Goal: Contribute content: Contribute content

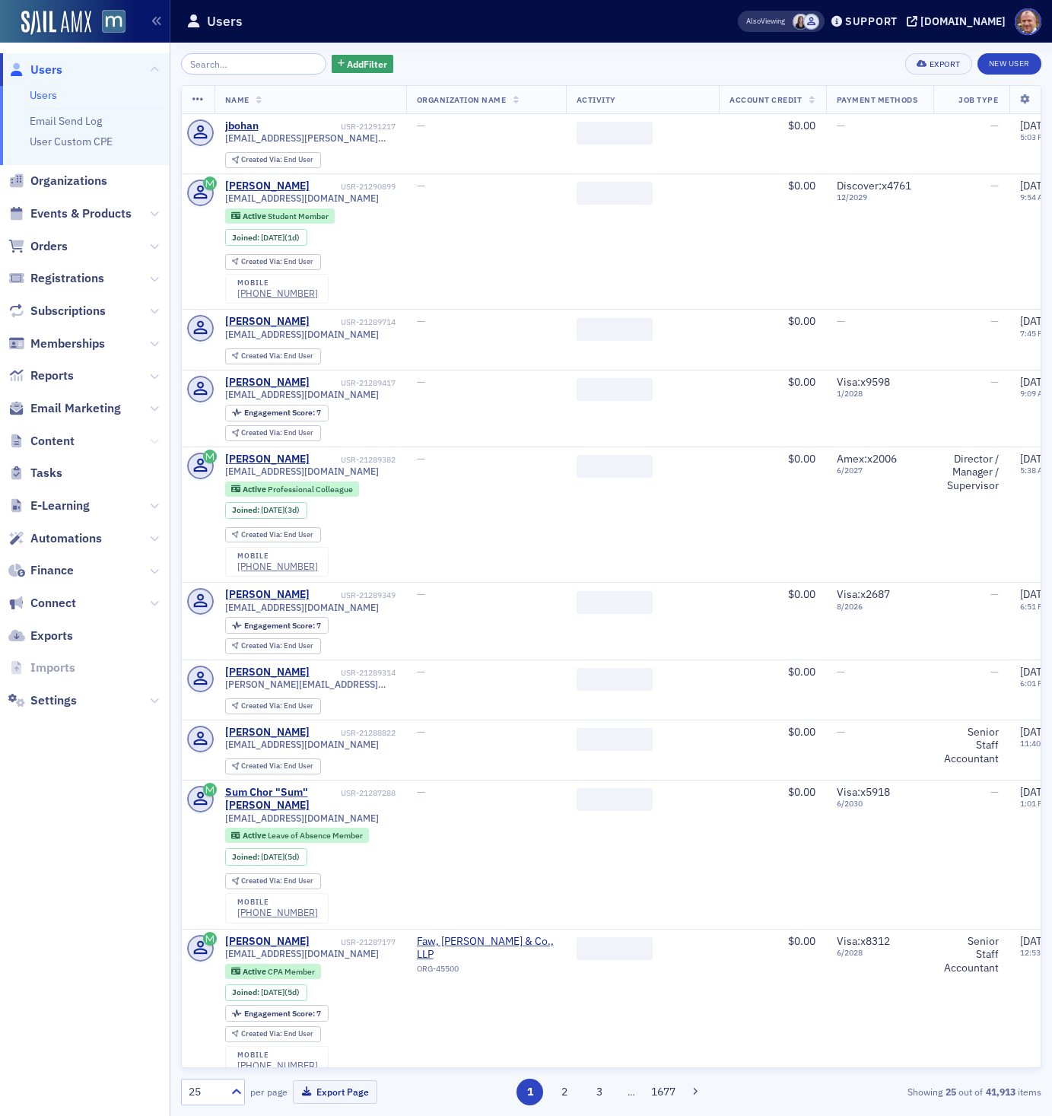
click at [154, 443] on icon at bounding box center [154, 441] width 9 height 9
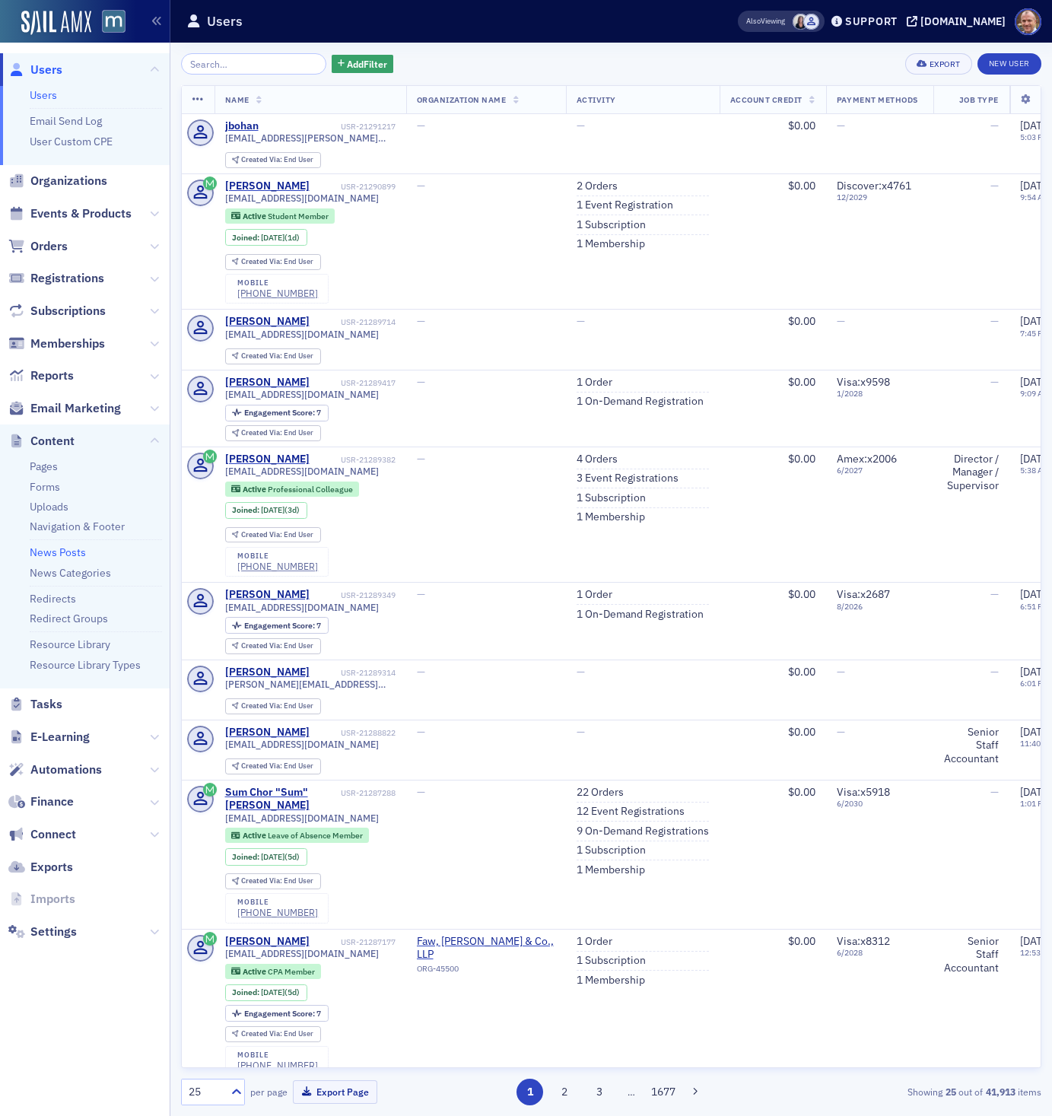
click at [66, 551] on link "News Posts" at bounding box center [58, 553] width 56 height 14
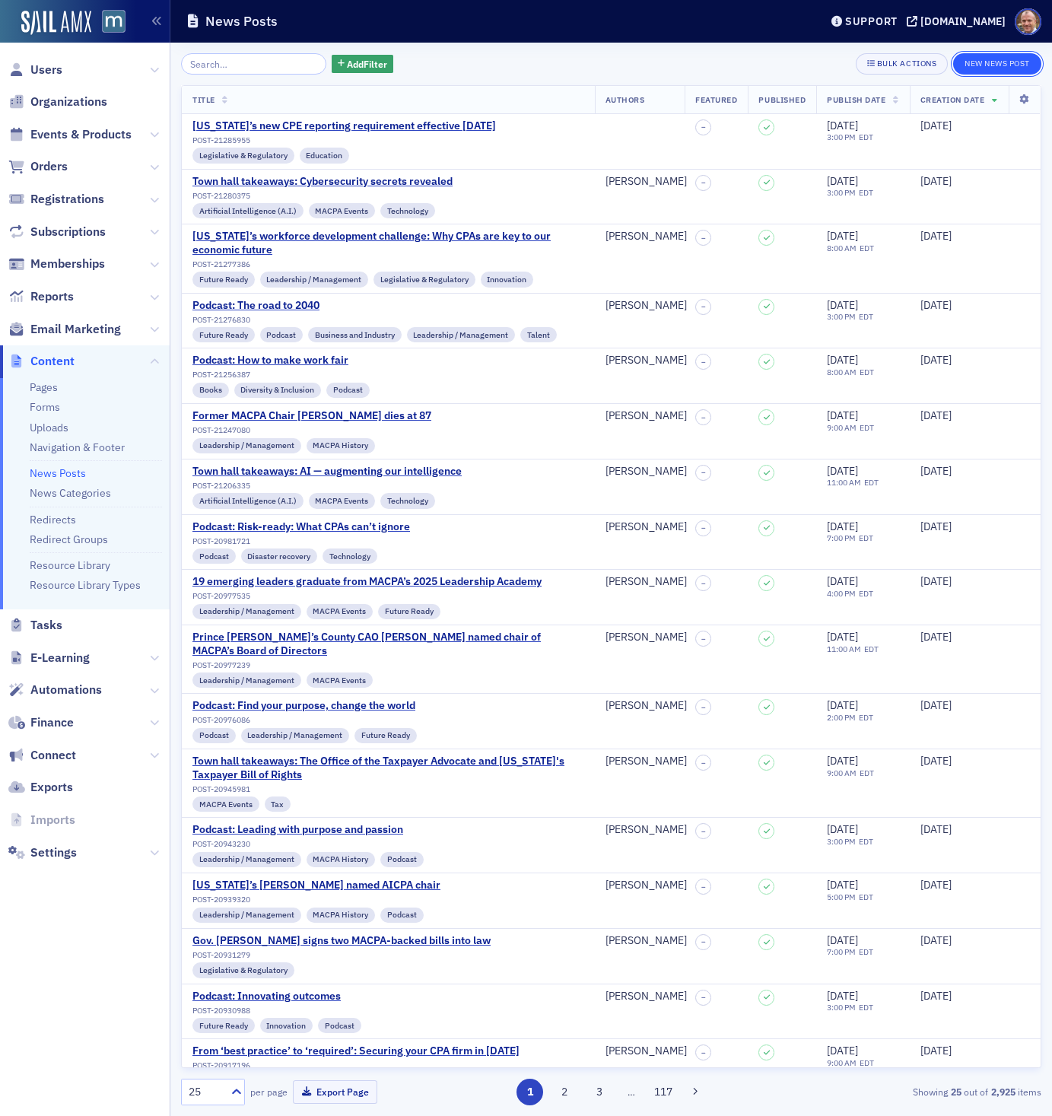
click at [1001, 64] on button "New News Post" at bounding box center [997, 63] width 88 height 21
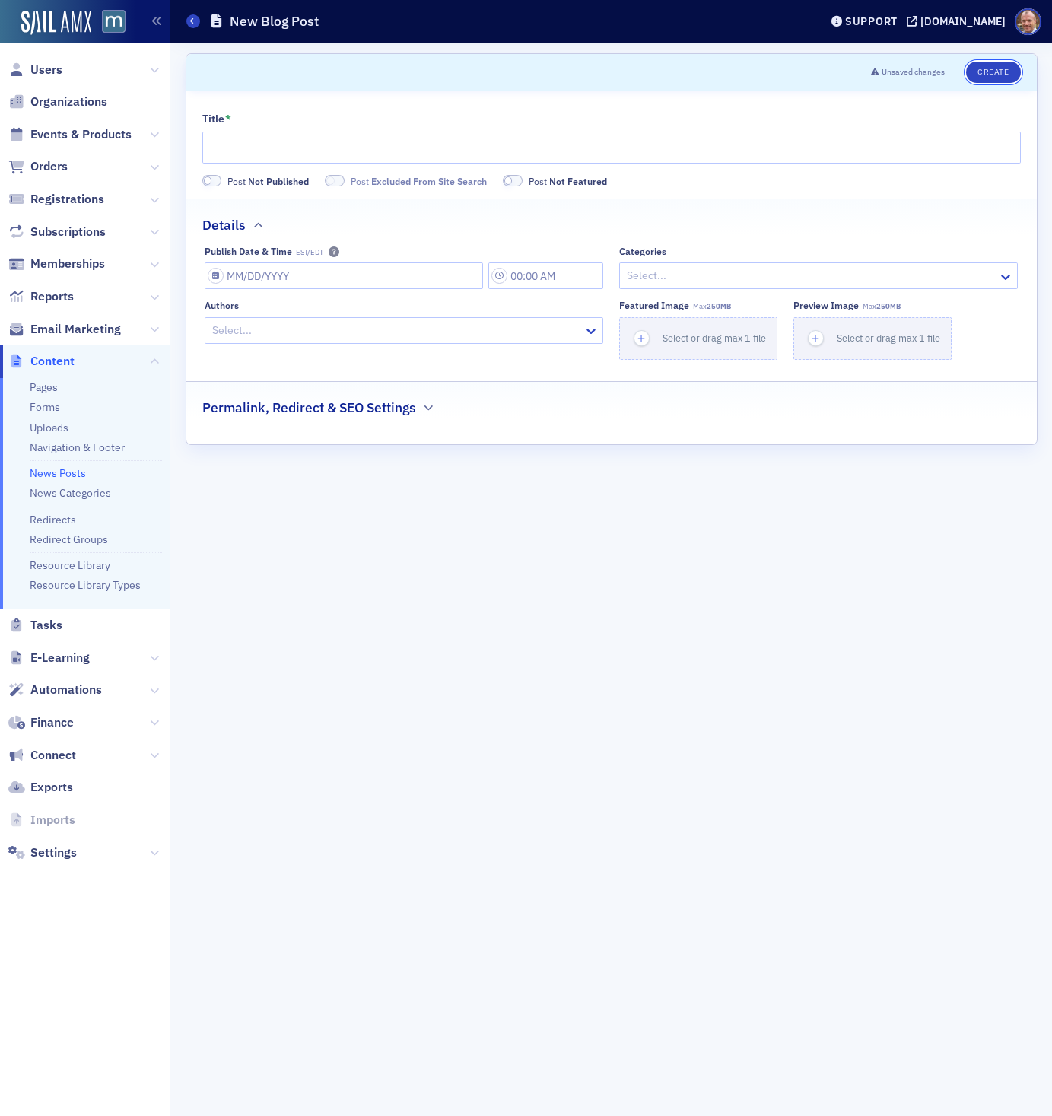
click at [1001, 64] on button "Create" at bounding box center [993, 72] width 54 height 21
type input "Podcast: Reinventing tax season"
click at [304, 272] on input "Publish Date & Time EST/EDT" at bounding box center [344, 276] width 278 height 27
select select "8"
select select "2025"
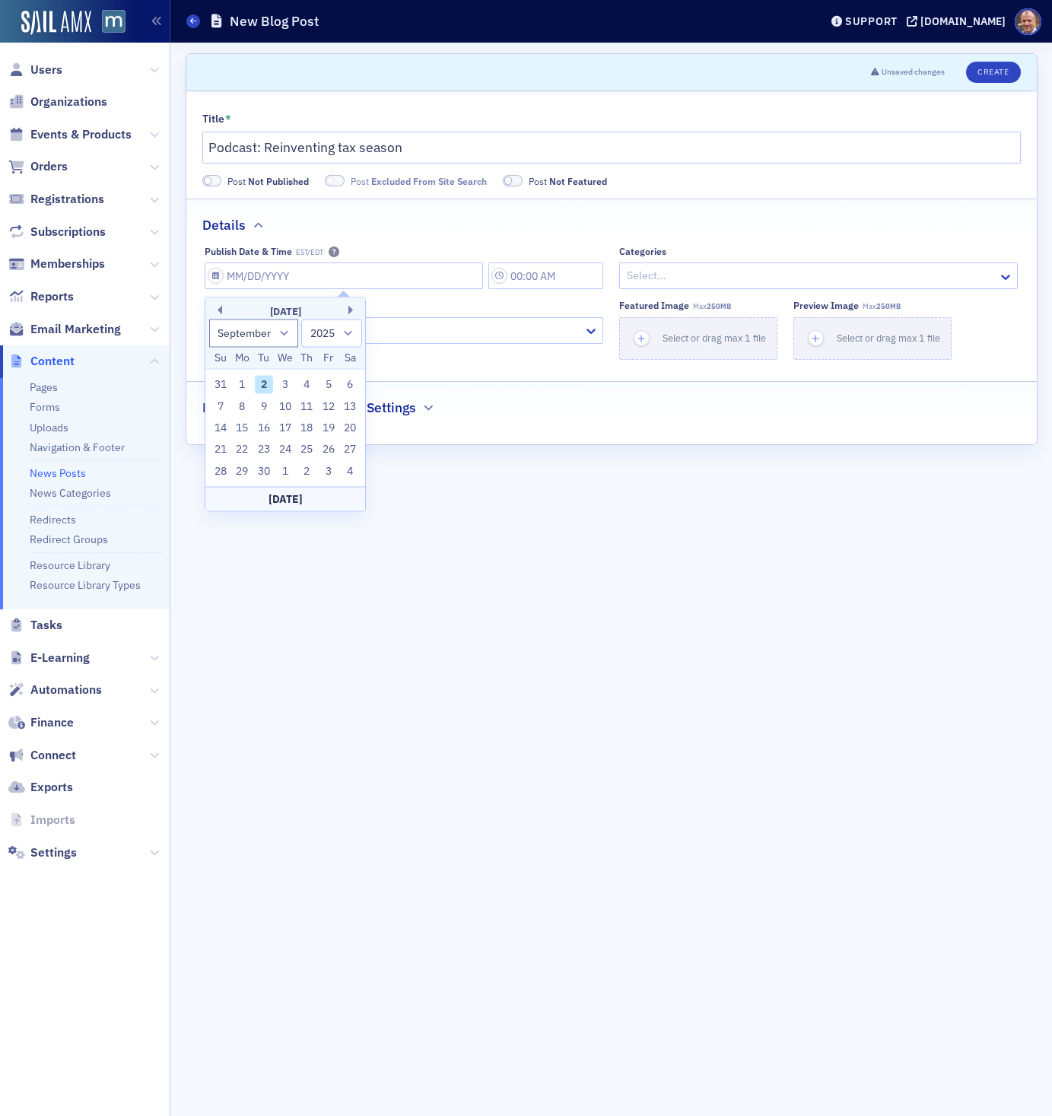
click at [266, 385] on div "2" at bounding box center [264, 385] width 18 height 18
type input "[DATE]"
type input "8:00 AM"
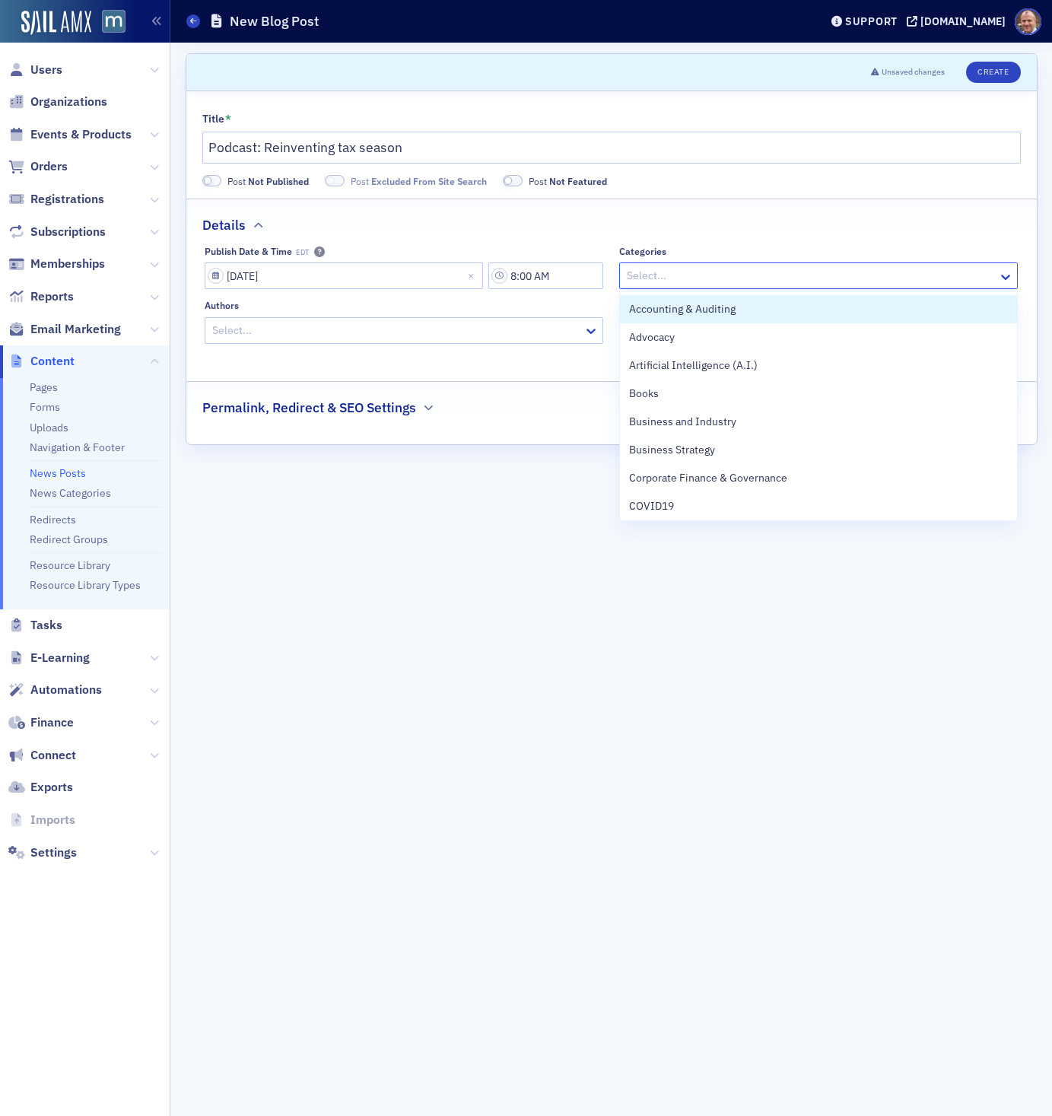
click at [686, 276] on div at bounding box center [810, 275] width 371 height 19
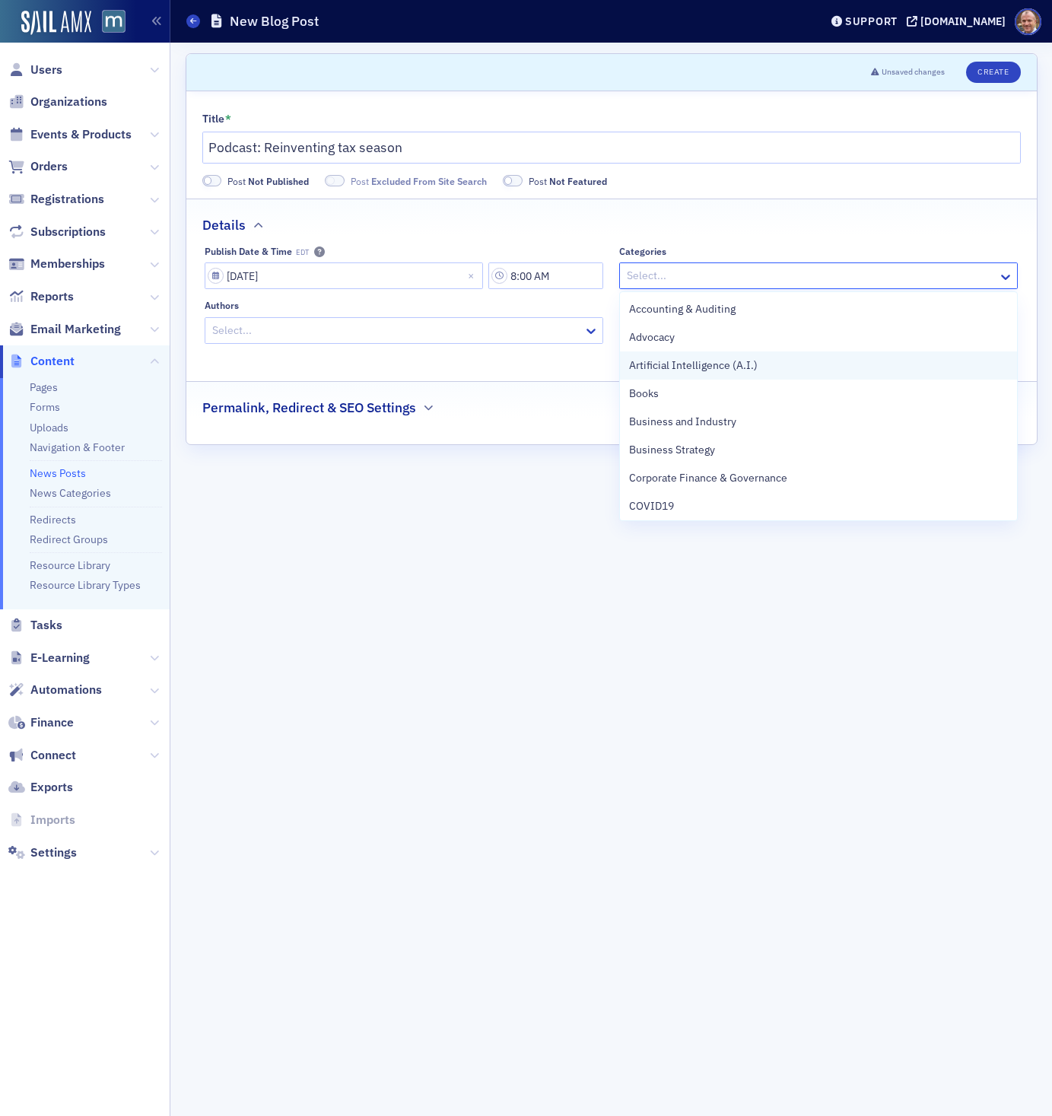
click at [679, 371] on span "Artificial Intelligence (A.I.)" at bounding box center [693, 366] width 129 height 16
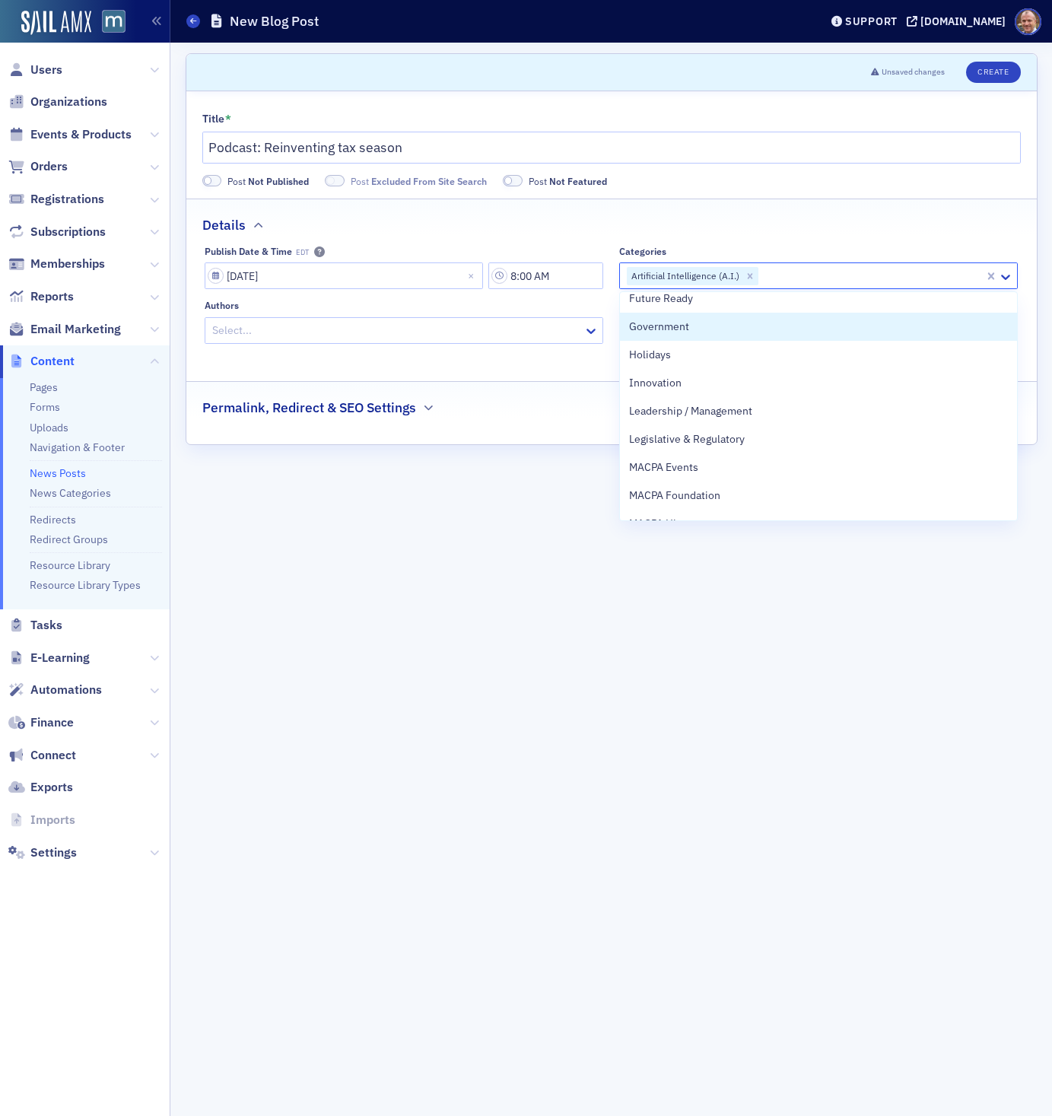
scroll to position [406, 0]
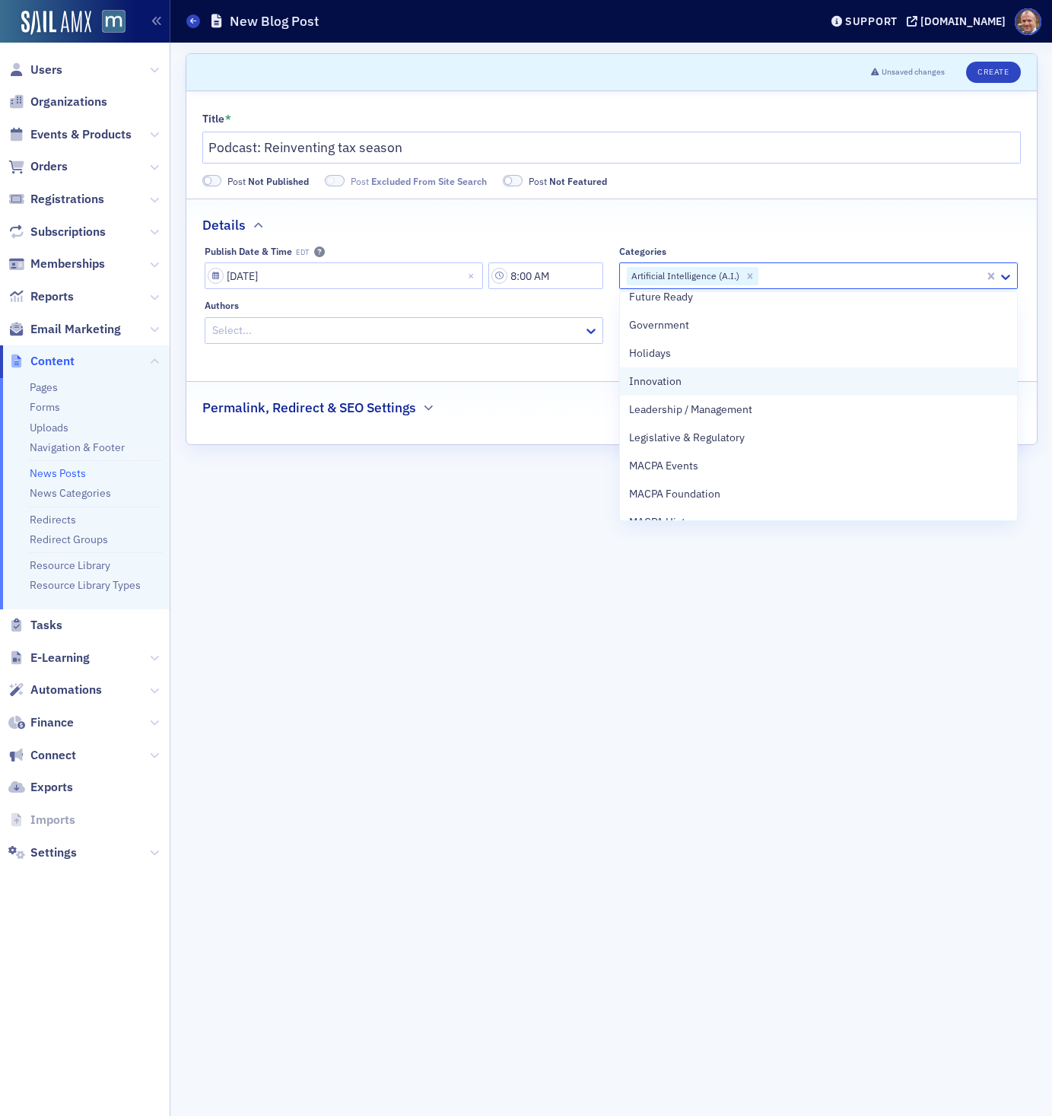
click at [679, 381] on span "Innovation" at bounding box center [655, 382] width 53 height 16
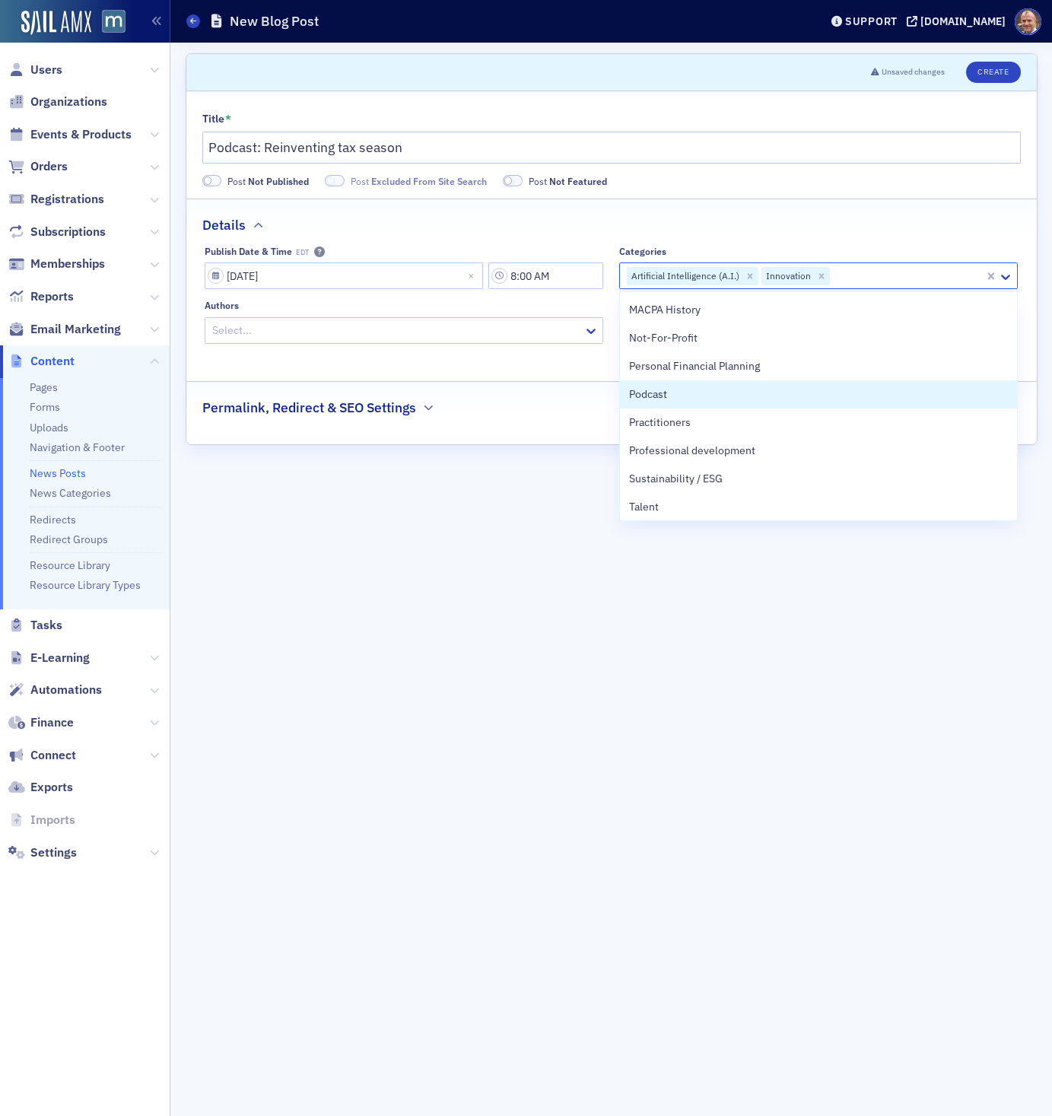
scroll to position [651, 0]
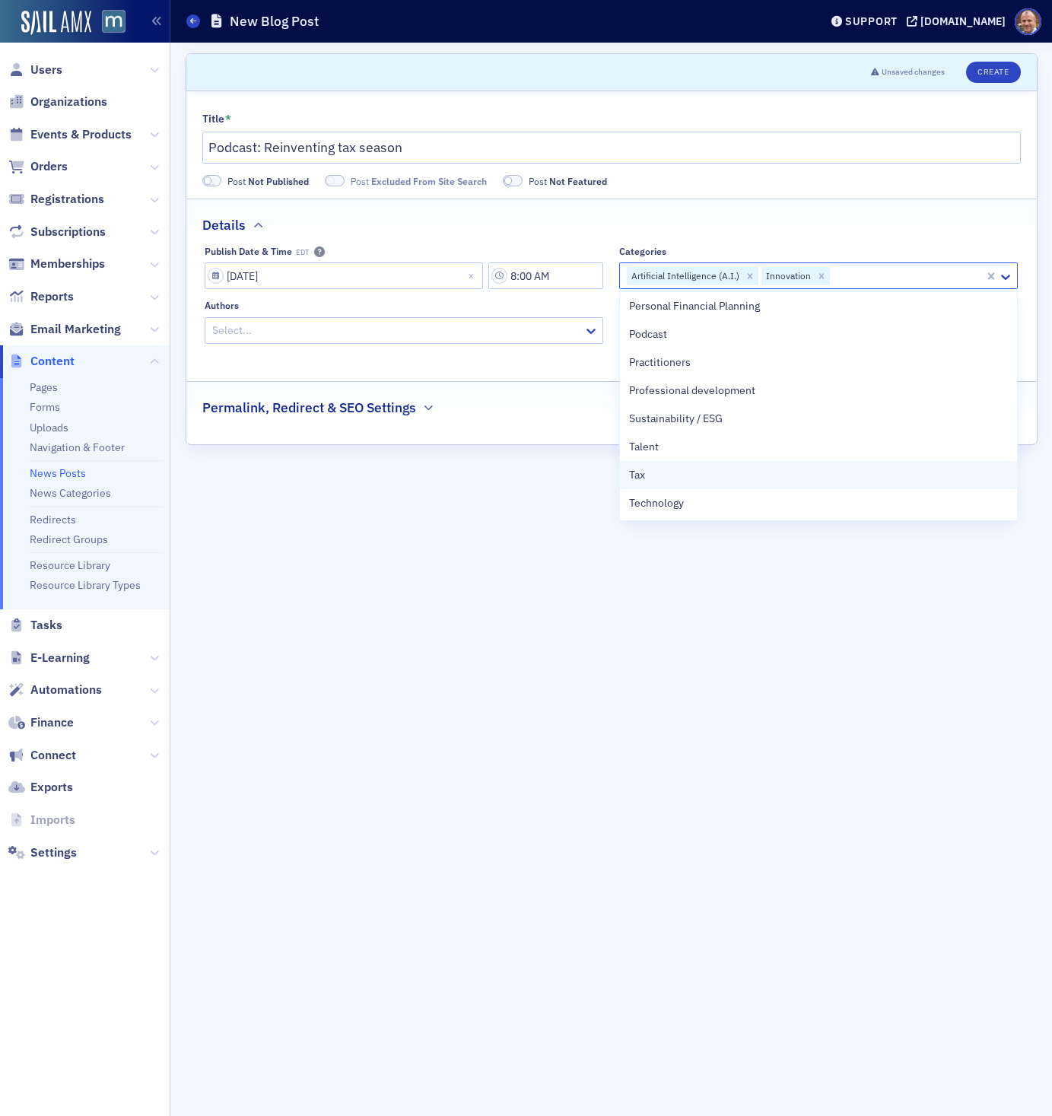
click at [676, 477] on div "Tax" at bounding box center [818, 475] width 379 height 16
click at [339, 336] on div at bounding box center [396, 330] width 371 height 19
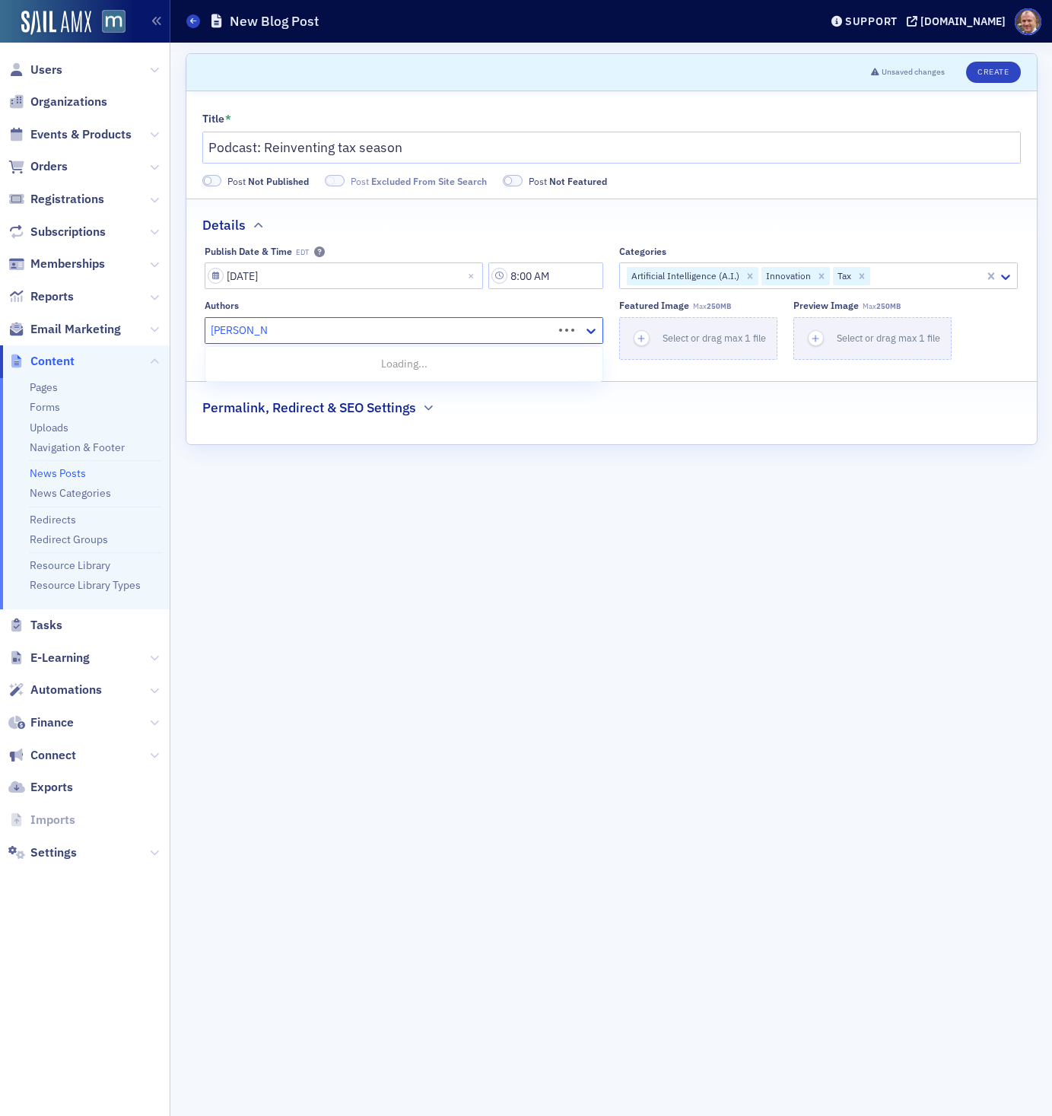
type input "[PERSON_NAME]"
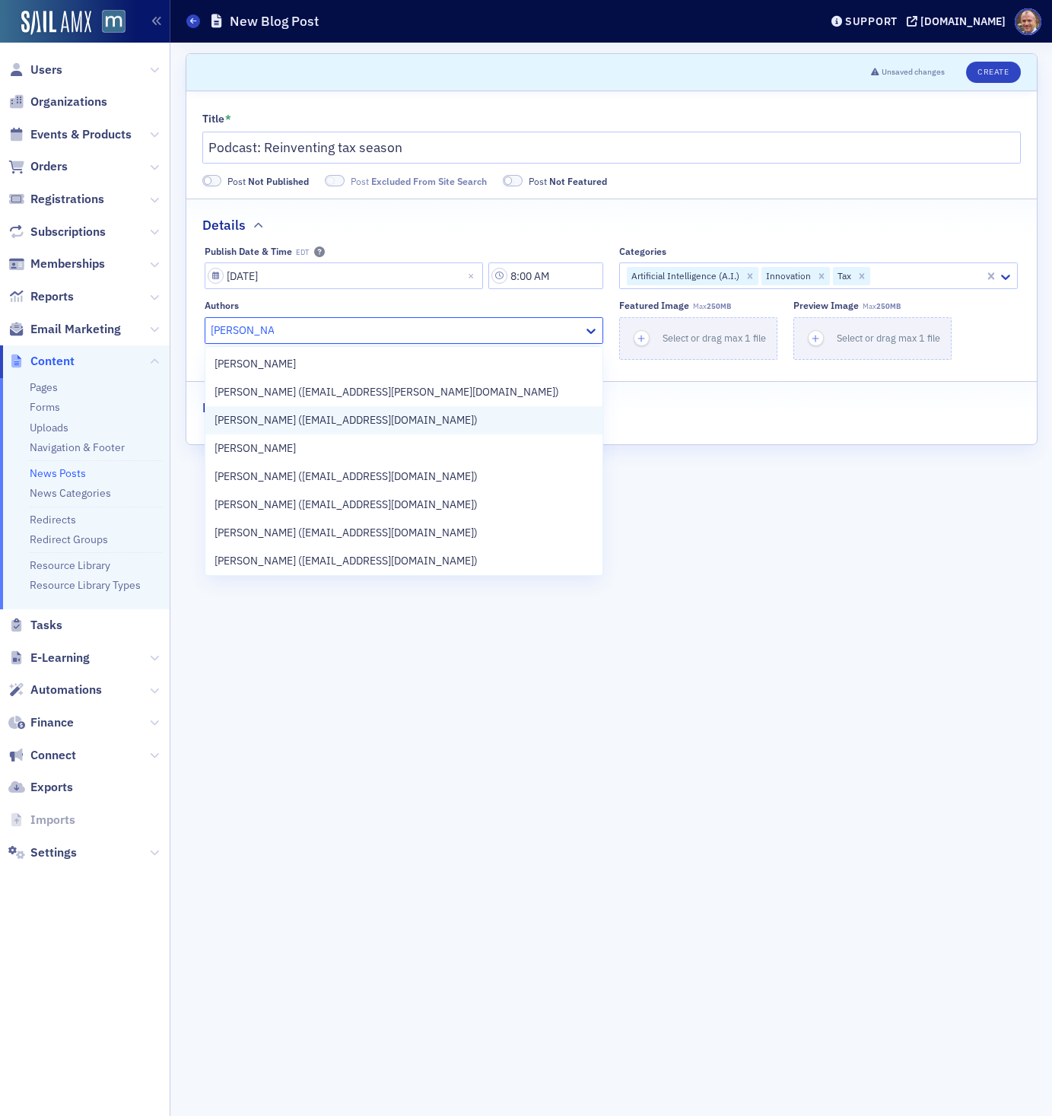
click at [337, 412] on span "[PERSON_NAME] ([EMAIL_ADDRESS][DOMAIN_NAME])" at bounding box center [346, 420] width 263 height 16
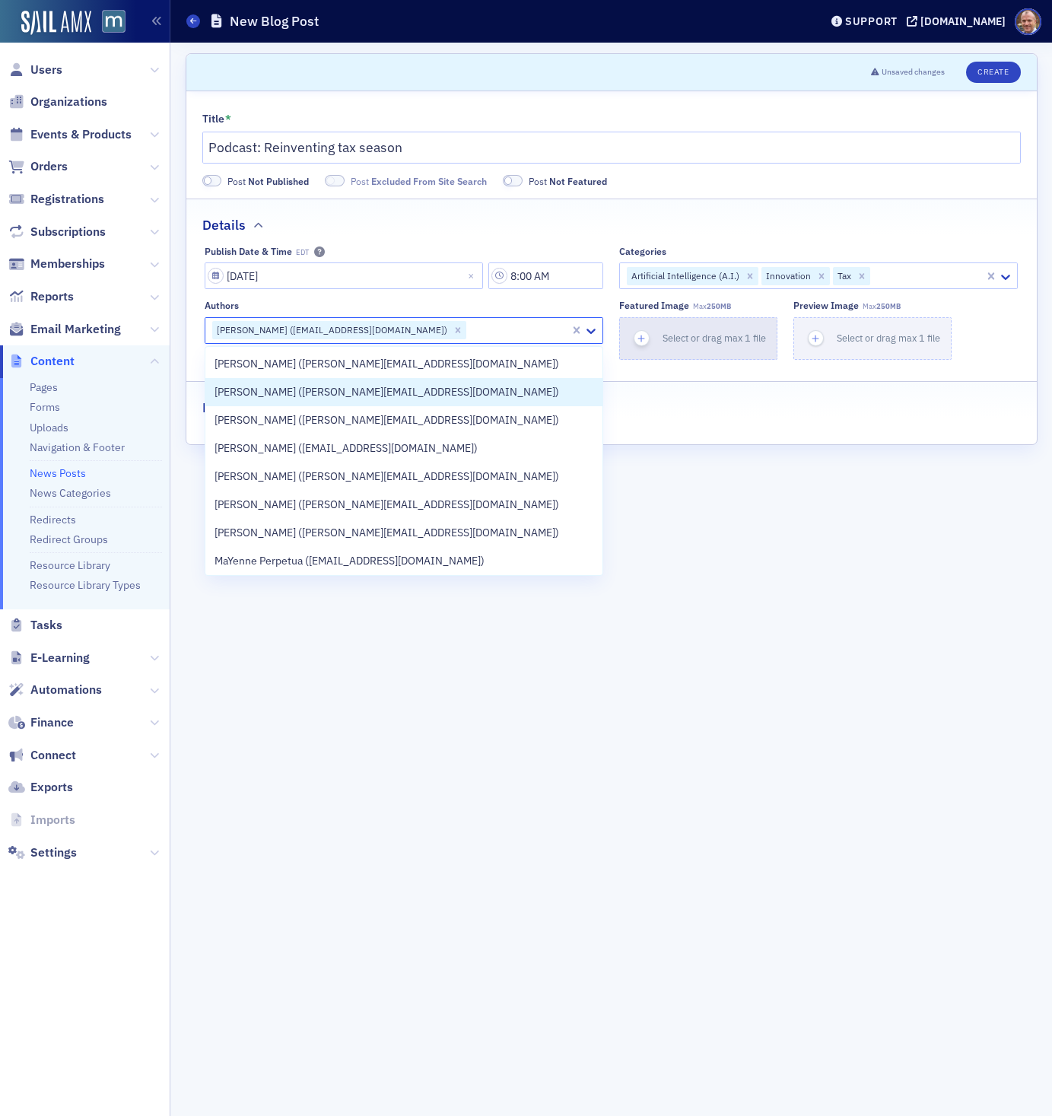
click at [678, 336] on span "Select or drag max 1 file" at bounding box center [714, 338] width 103 height 12
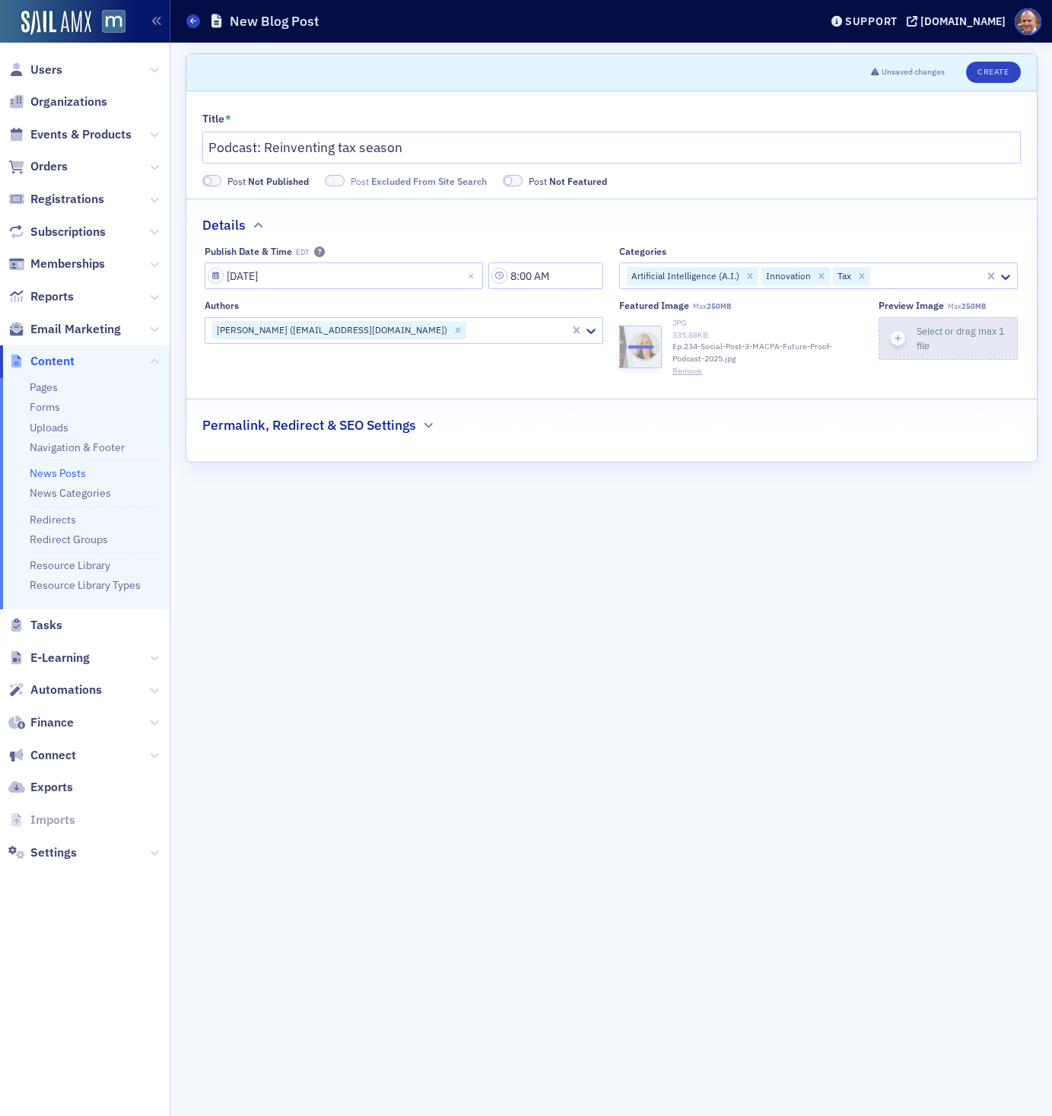
click at [950, 342] on div "Select or drag max 1 file" at bounding box center [967, 338] width 100 height 29
click at [431, 423] on icon "button" at bounding box center [428, 425] width 9 height 9
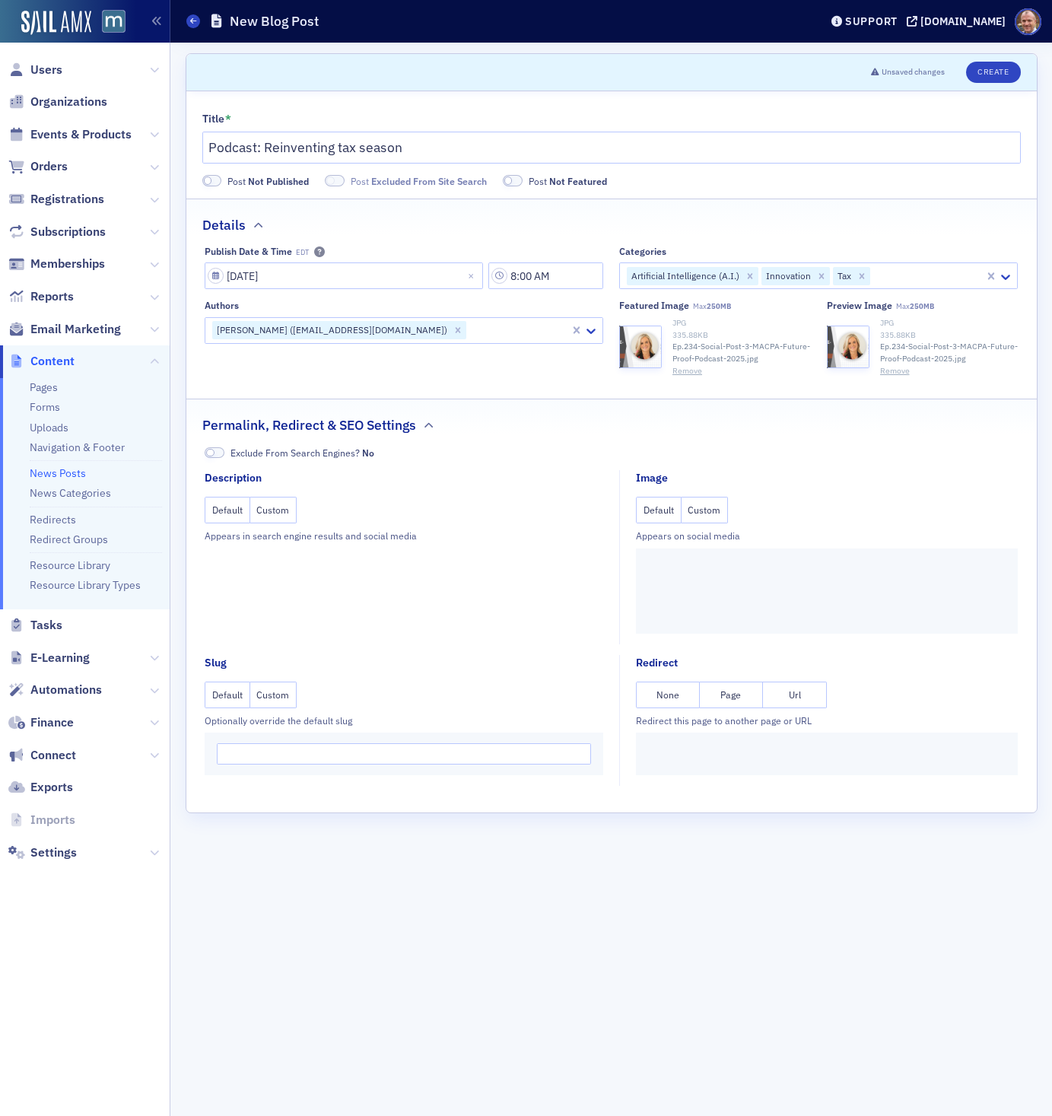
click at [710, 509] on button "Custom" at bounding box center [705, 510] width 47 height 27
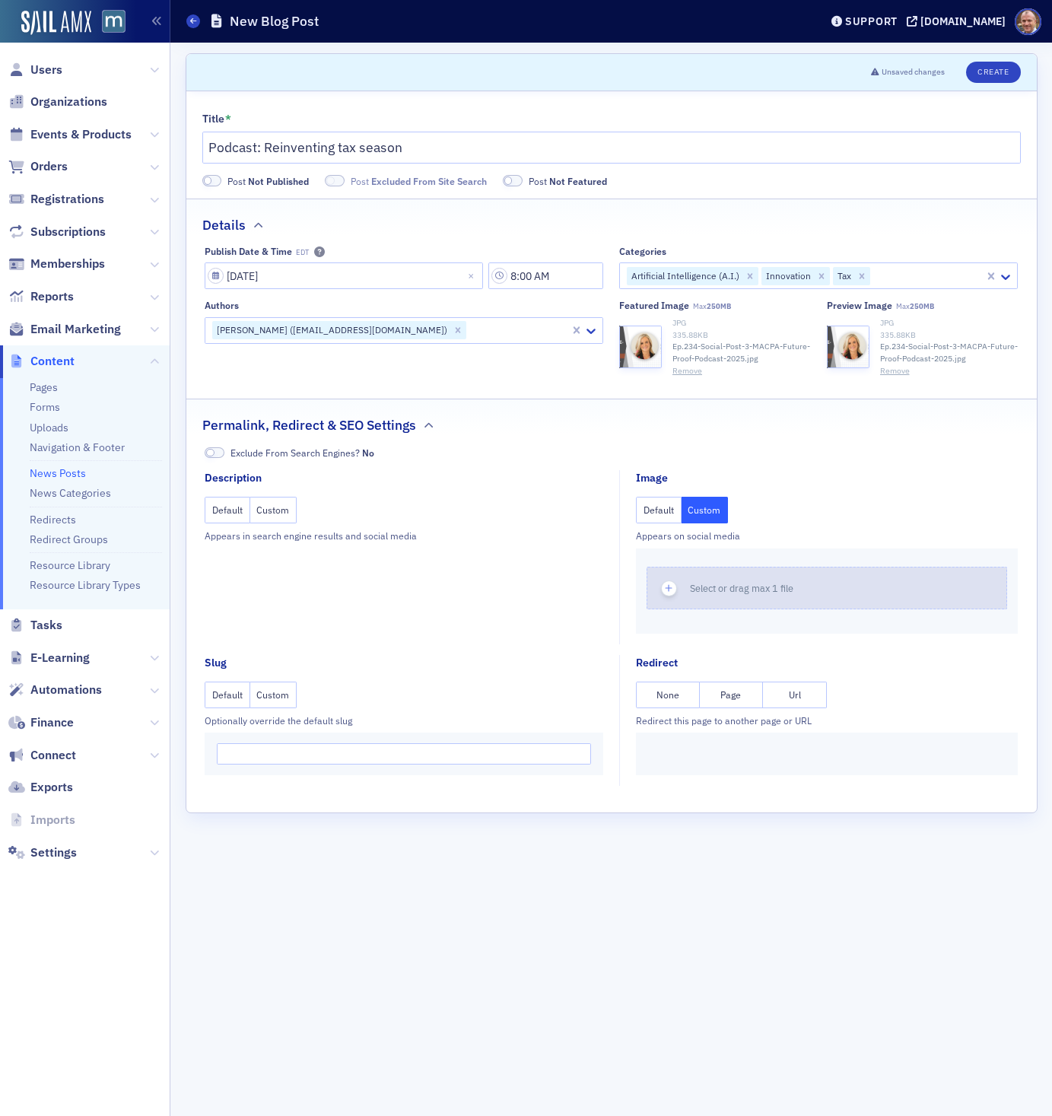
click at [738, 600] on button "Select or drag max 1 file" at bounding box center [827, 588] width 361 height 43
click at [281, 509] on button "Custom" at bounding box center [273, 510] width 47 height 27
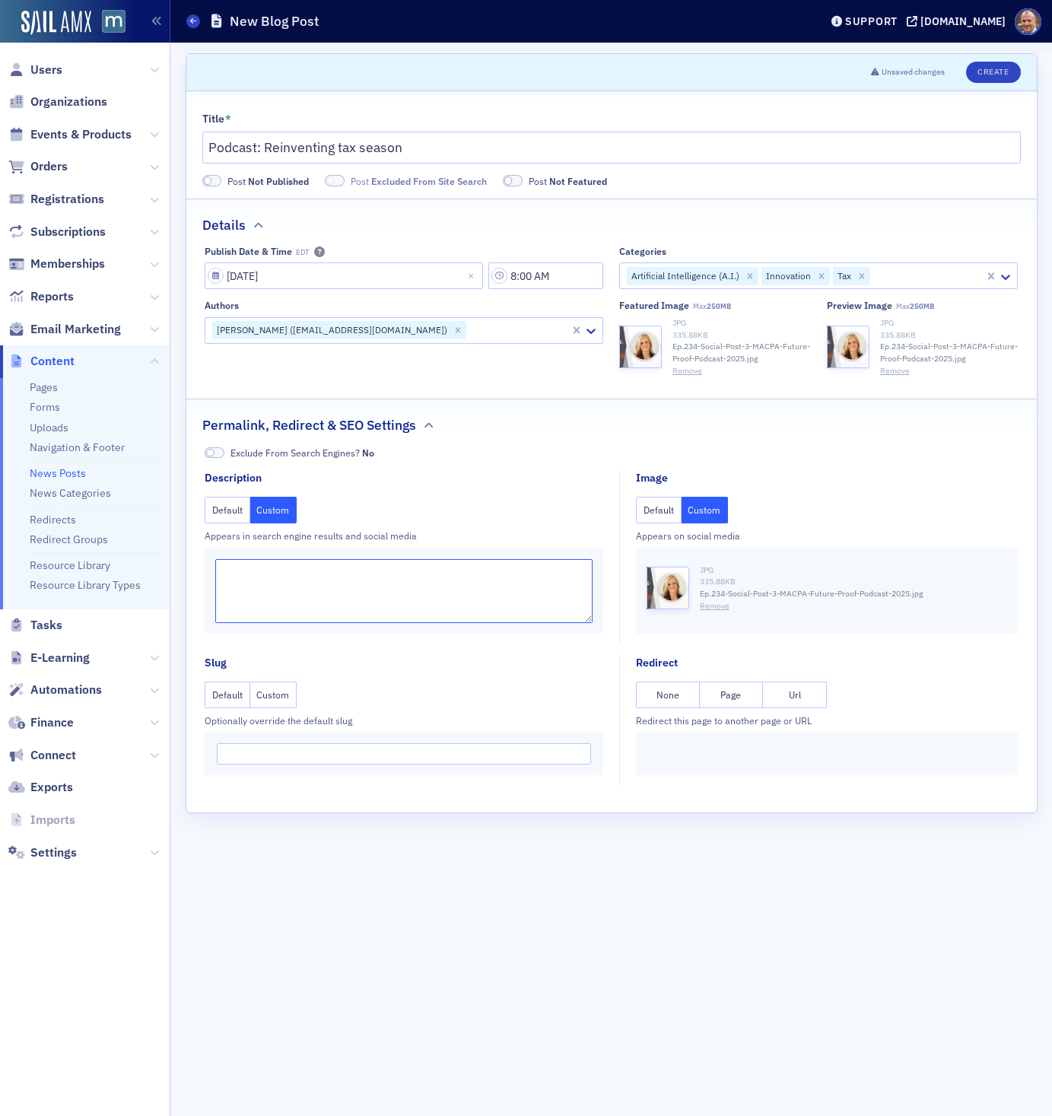
click at [278, 585] on textarea at bounding box center [403, 591] width 377 height 64
paste textarea "Busy season horror stories of 80-hour weeks, sleepless nights, and lost weekend…"
type textarea "Busy season horror stories of 80-hour weeks, sleepless nights, and lost weekend…"
click at [997, 72] on button "Create" at bounding box center [993, 72] width 54 height 21
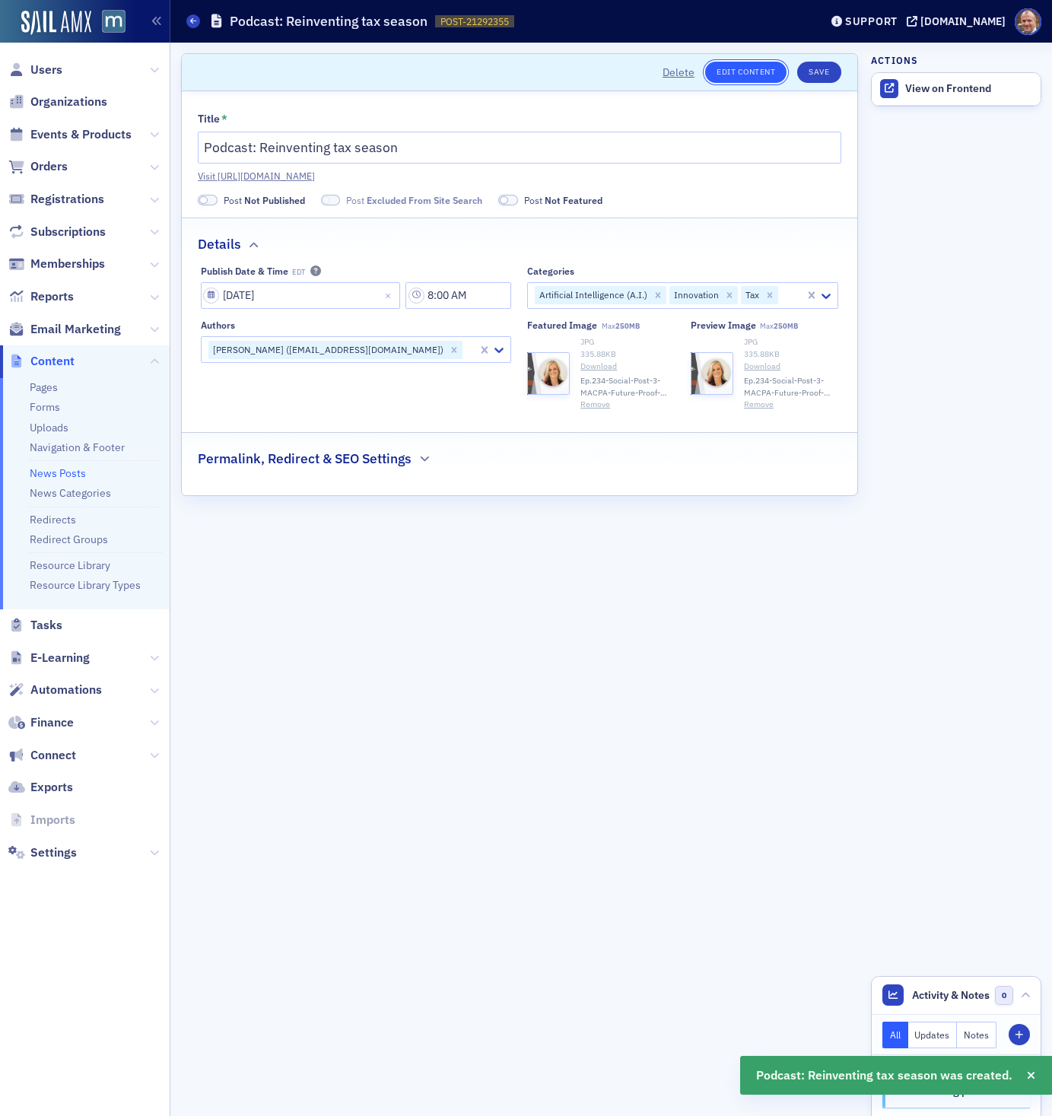
click at [729, 68] on link "Edit Content" at bounding box center [745, 72] width 81 height 21
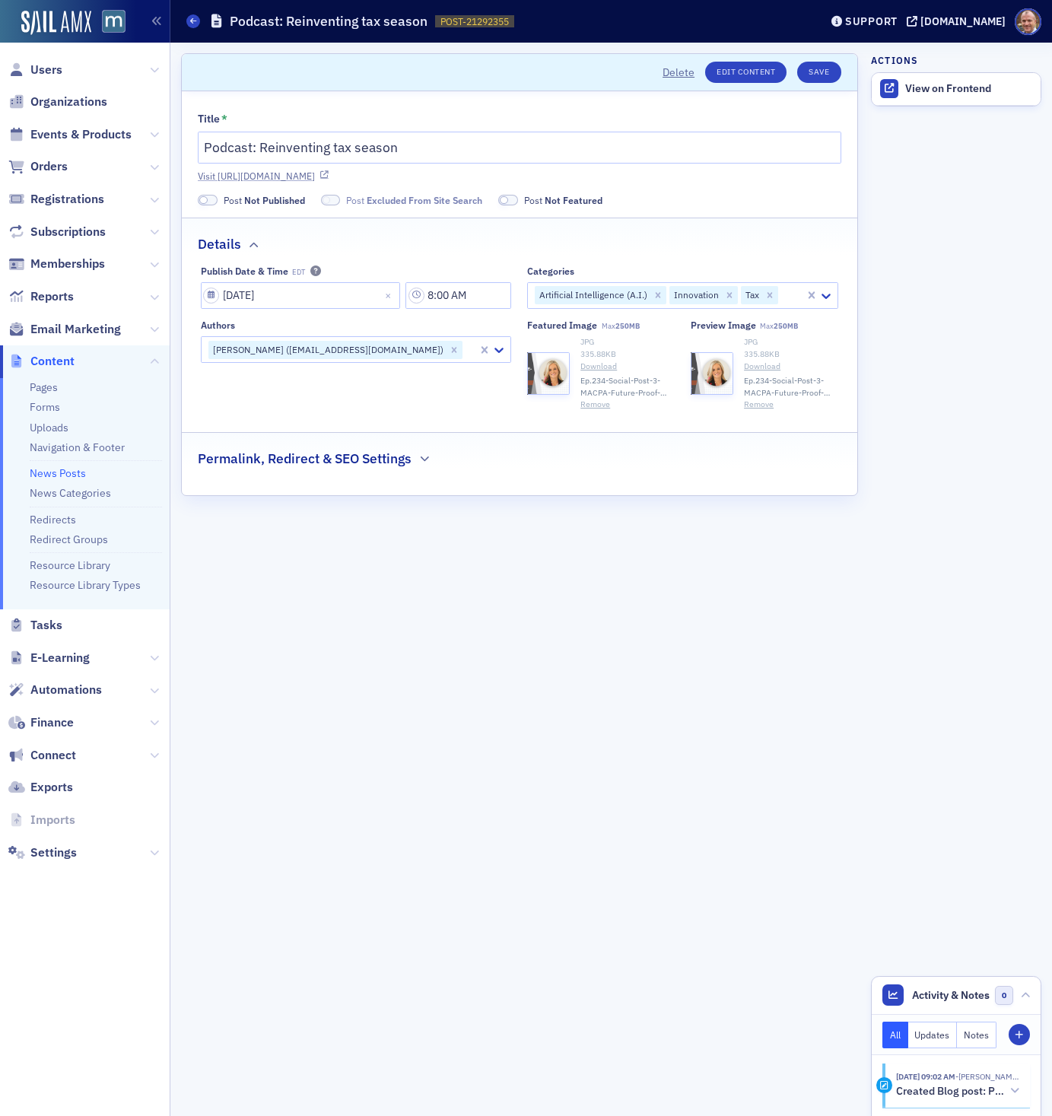
click at [505, 177] on link "Visit [URL][DOMAIN_NAME]" at bounding box center [520, 176] width 644 height 14
click at [740, 72] on link "Edit Content" at bounding box center [745, 72] width 81 height 21
click at [214, 202] on span at bounding box center [208, 200] width 20 height 11
click at [816, 74] on button "Save" at bounding box center [818, 72] width 43 height 21
